Goal: Information Seeking & Learning: Learn about a topic

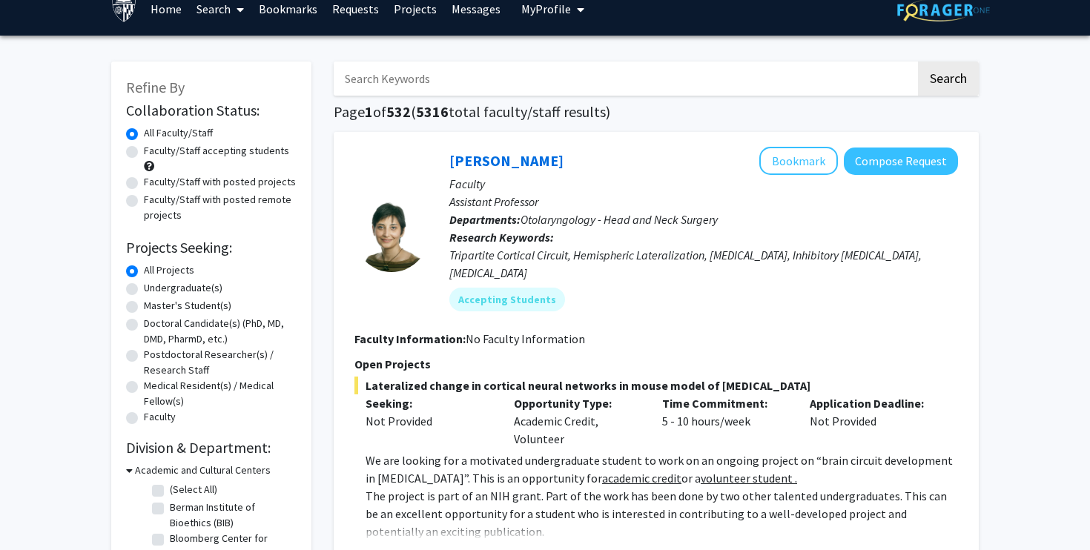
scroll to position [21, 0]
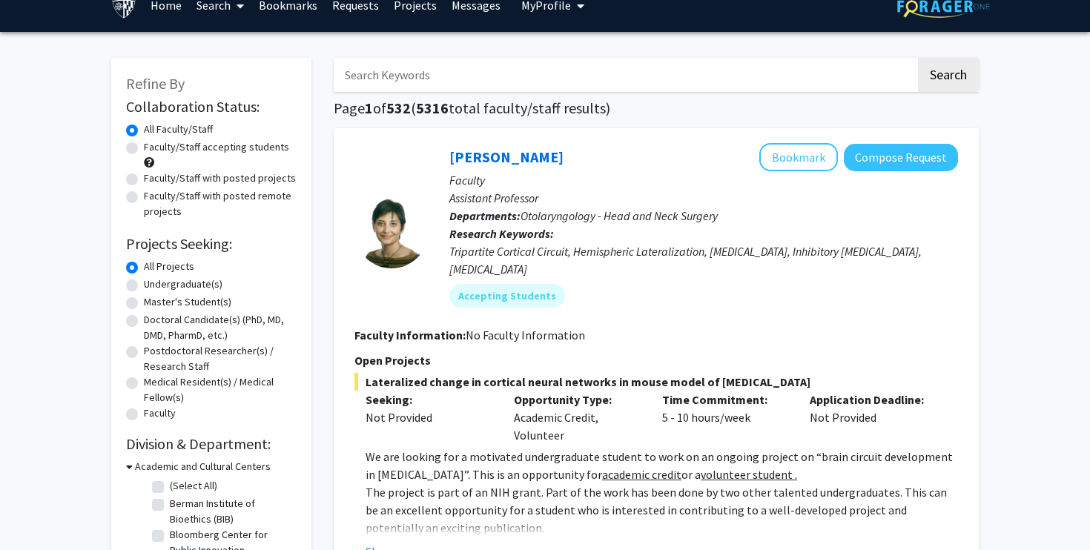
click at [154, 283] on label "Undergraduate(s)" at bounding box center [183, 285] width 79 height 16
click at [153, 283] on input "Undergraduate(s)" at bounding box center [149, 282] width 10 height 10
radio input "true"
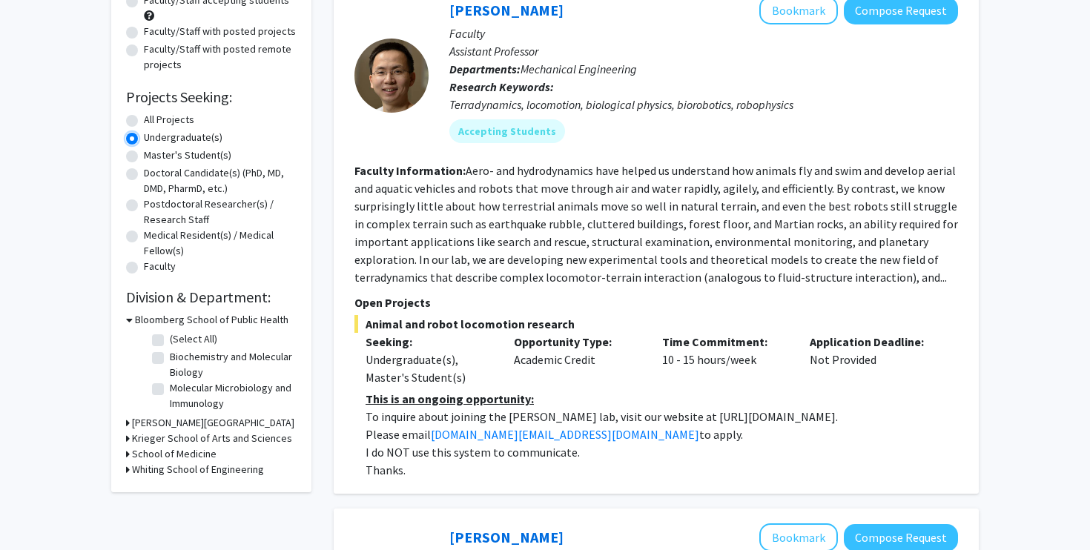
scroll to position [169, 0]
click at [152, 437] on h3 "Krieger School of Arts and Sciences" at bounding box center [212, 438] width 160 height 16
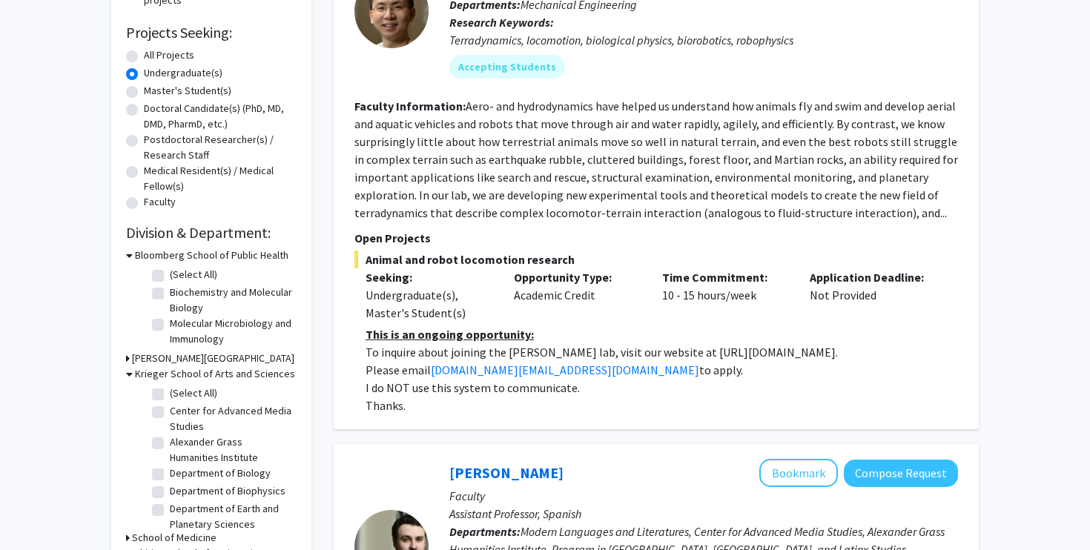
scroll to position [234, 0]
click at [170, 391] on label "(Select All)" at bounding box center [193, 393] width 47 height 16
click at [170, 391] on input "(Select All)" at bounding box center [175, 390] width 10 height 10
checkbox input "true"
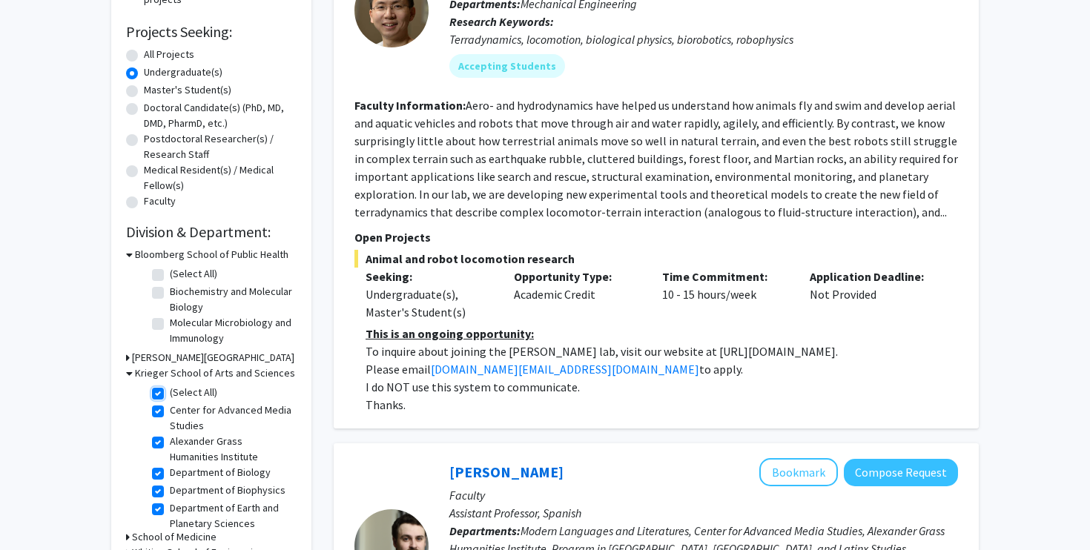
checkbox input "true"
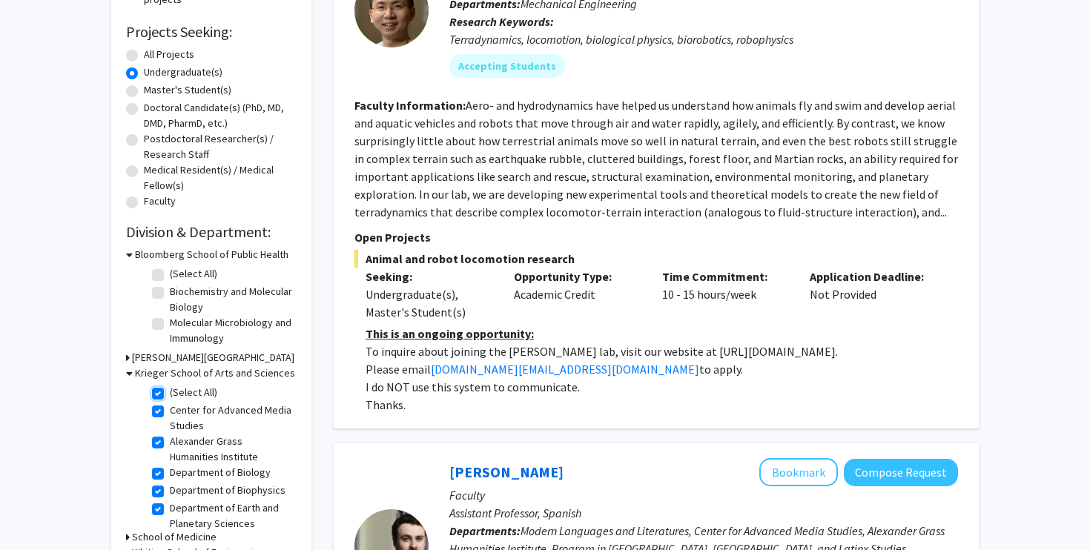
checkbox input "true"
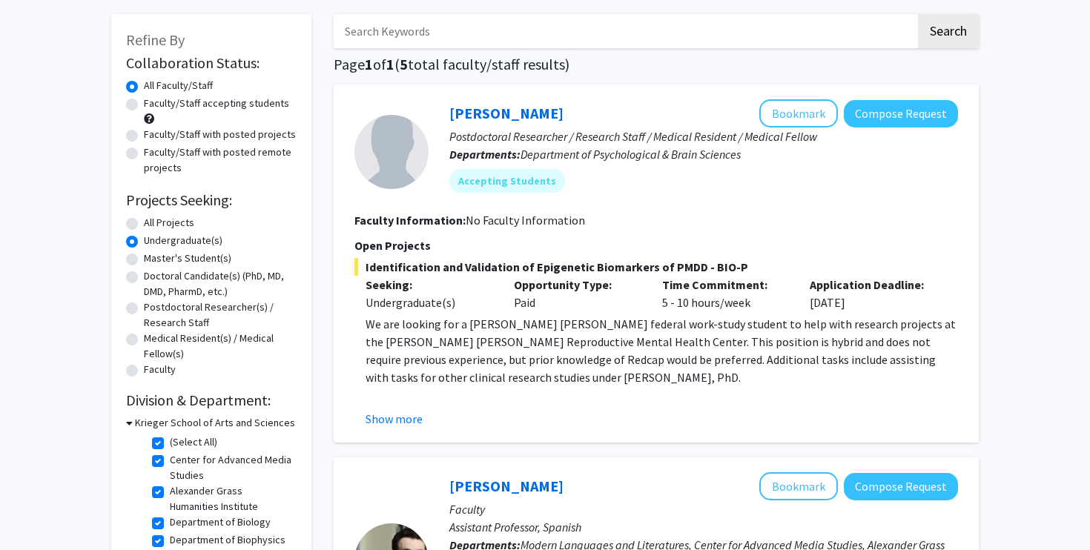
scroll to position [73, 0]
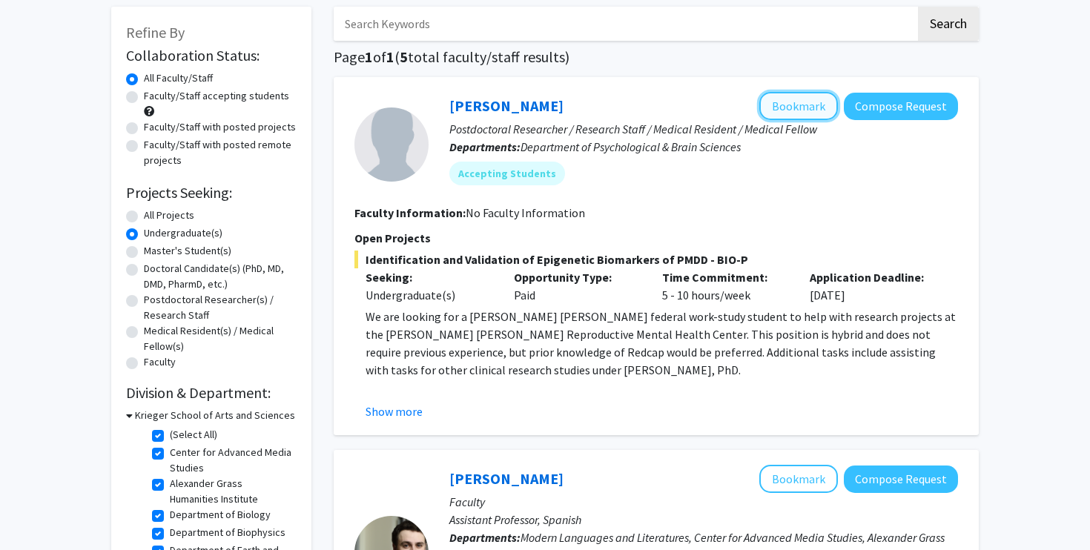
click at [775, 99] on button "Bookmark" at bounding box center [798, 106] width 79 height 28
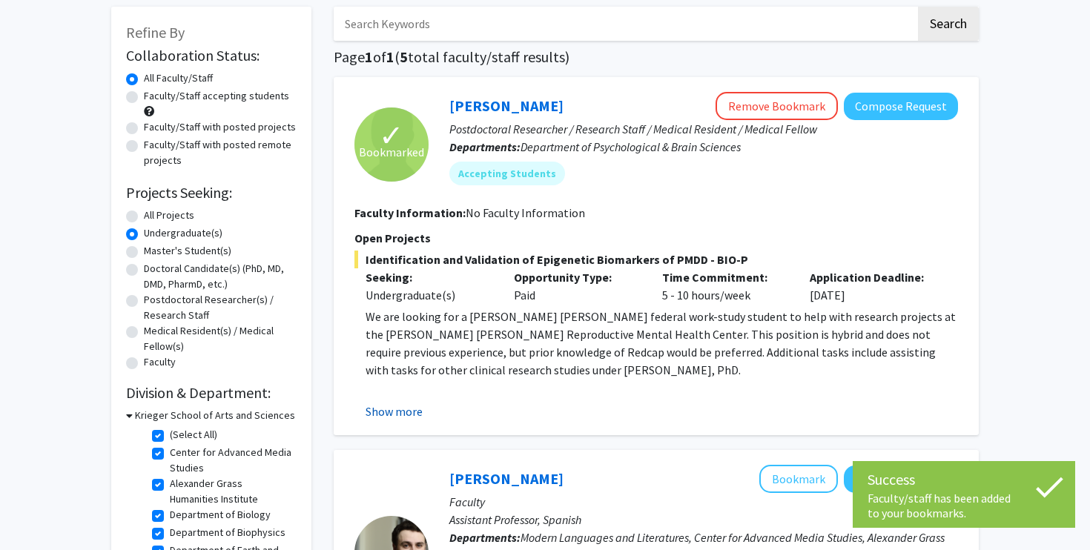
click at [391, 414] on button "Show more" at bounding box center [393, 412] width 57 height 18
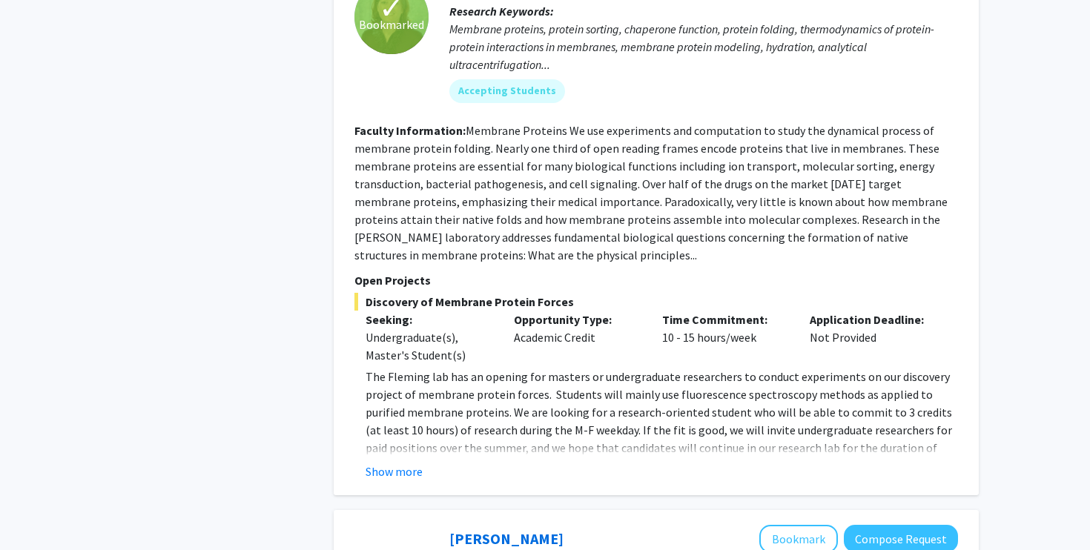
scroll to position [1431, 0]
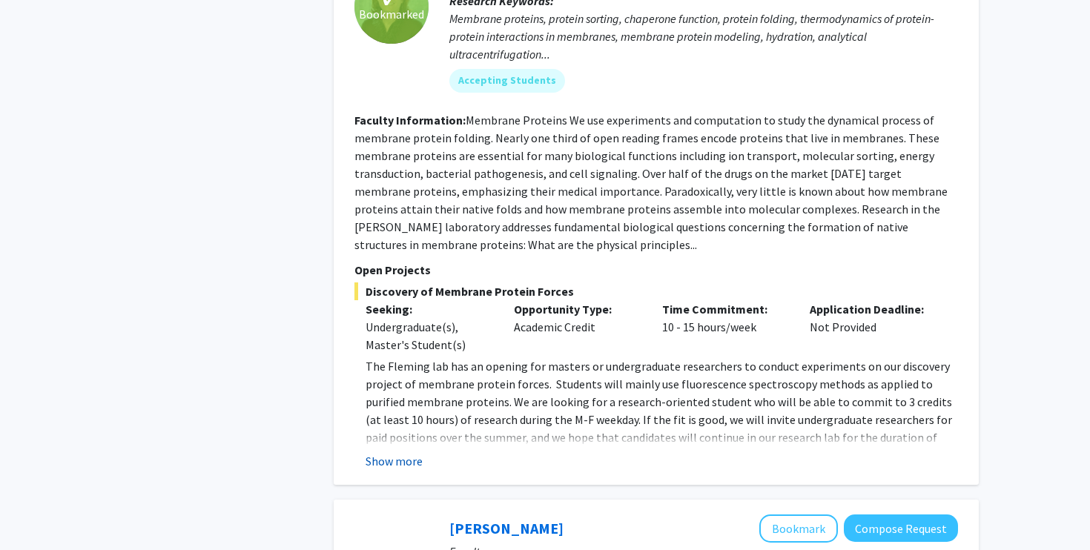
click at [384, 452] on button "Show more" at bounding box center [393, 461] width 57 height 18
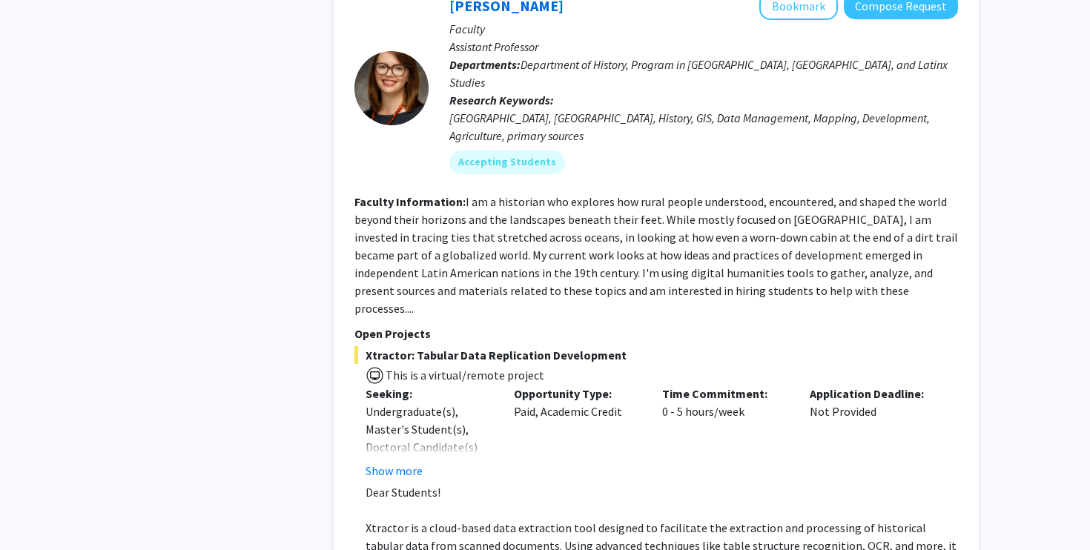
scroll to position [2195, 0]
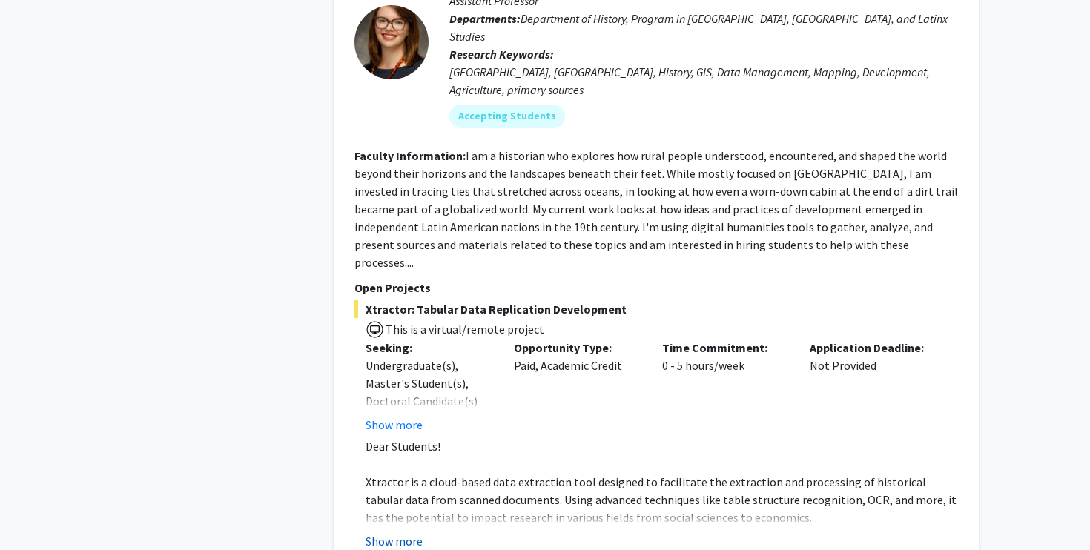
click at [377, 532] on button "Show more" at bounding box center [393, 541] width 57 height 18
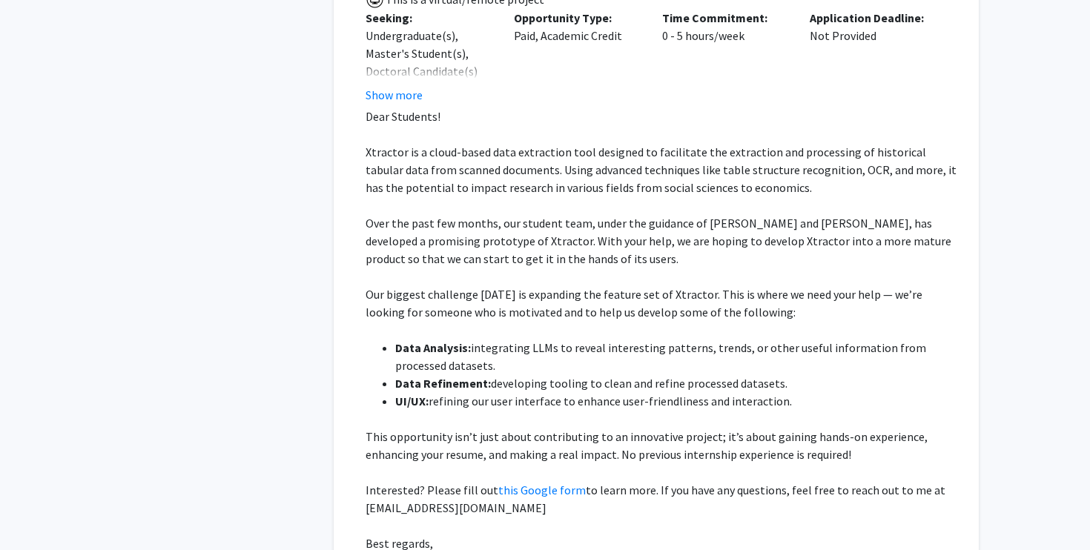
scroll to position [2528, 0]
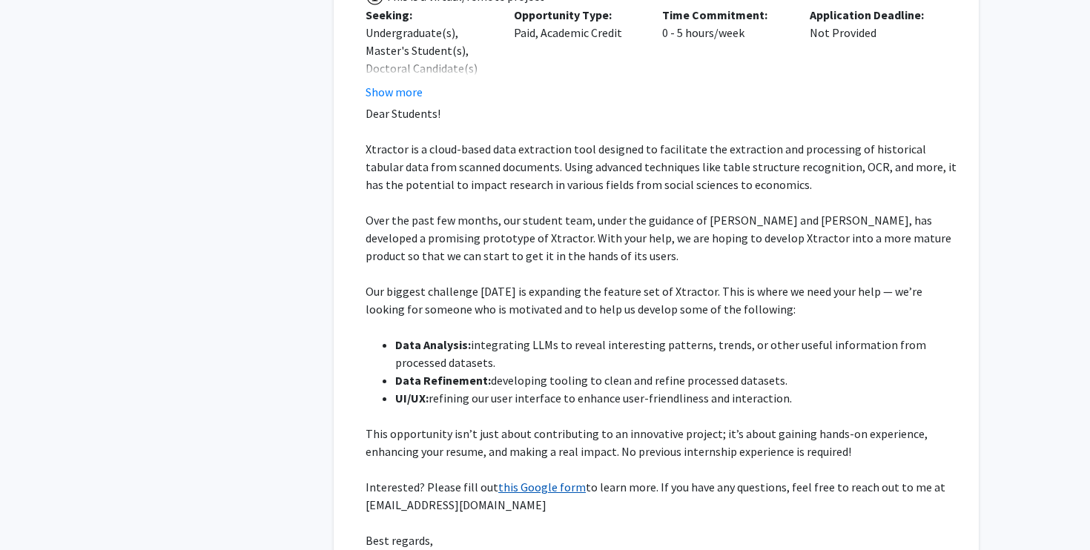
click at [509, 480] on link "this Google form" at bounding box center [541, 487] width 87 height 15
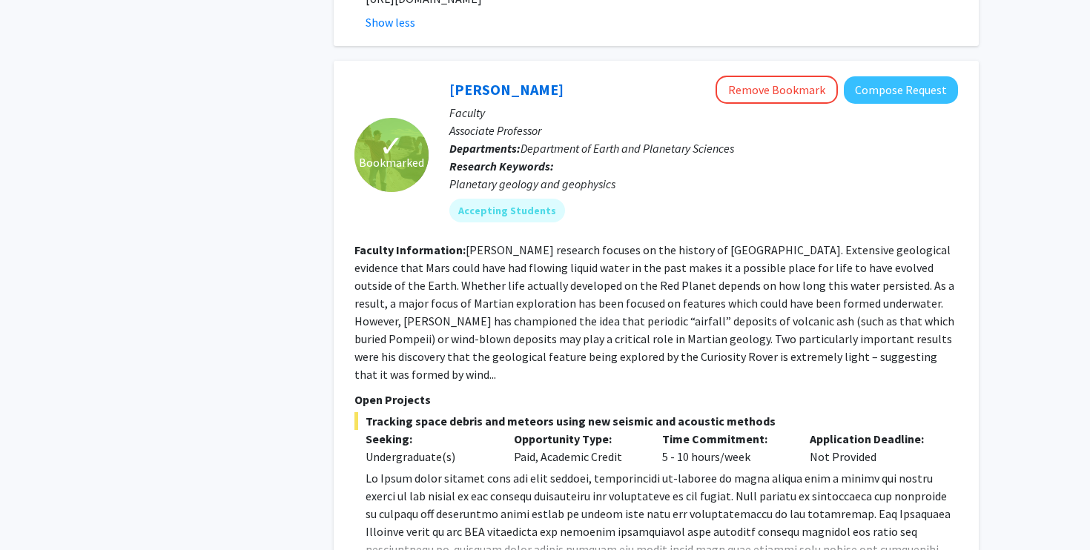
scroll to position [3124, 0]
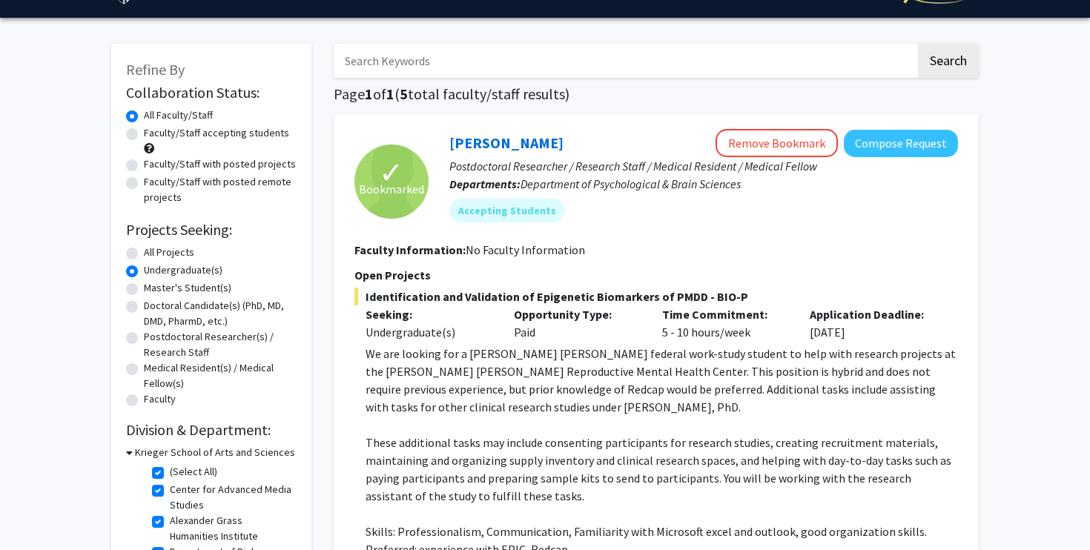
scroll to position [0, 0]
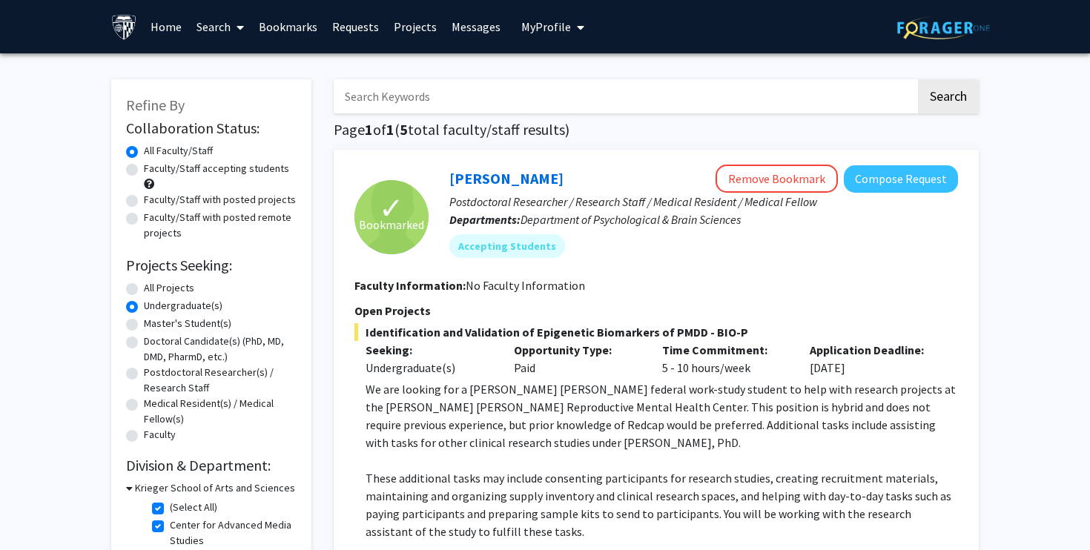
click at [210, 174] on label "Faculty/Staff accepting students" at bounding box center [216, 169] width 145 height 16
click at [153, 171] on input "Faculty/Staff accepting students" at bounding box center [149, 166] width 10 height 10
radio input "true"
